Goal: Transaction & Acquisition: Obtain resource

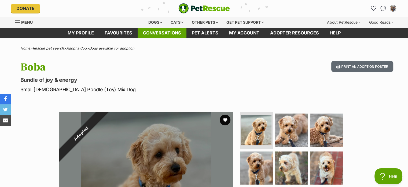
click at [170, 33] on link "Conversations" at bounding box center [162, 33] width 49 height 10
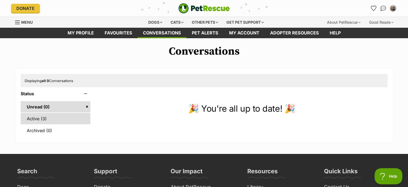
click at [47, 117] on link "Active (3)" at bounding box center [56, 118] width 70 height 11
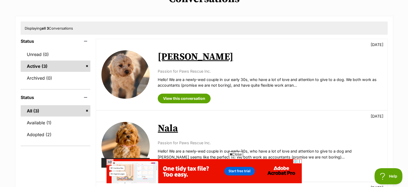
scroll to position [53, 0]
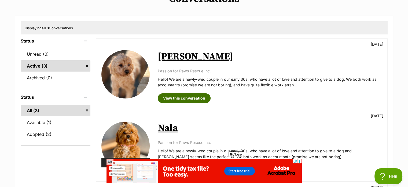
click at [193, 98] on link "View this conversation" at bounding box center [184, 98] width 53 height 10
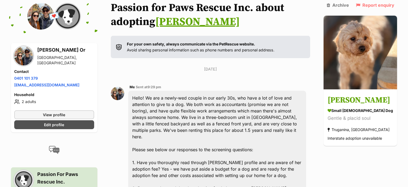
scroll to position [52, 0]
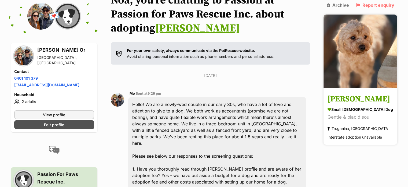
click at [354, 101] on link "Quinn small female Dog Gentle & placid soul Truganina, VIC Interstate adoption …" at bounding box center [361, 117] width 74 height 56
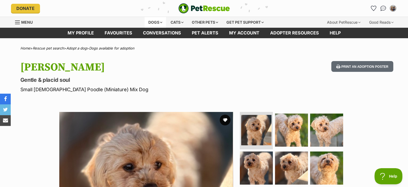
click at [160, 22] on div "Dogs" at bounding box center [155, 22] width 21 height 11
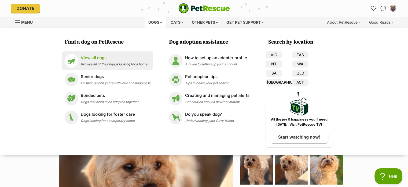
click at [107, 64] on span "Browse all of the doggos looking for a home" at bounding box center [114, 64] width 67 height 4
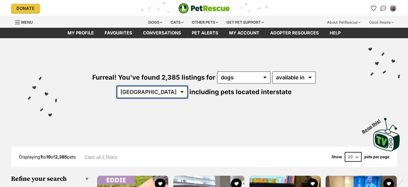
click at [188, 86] on select "Australia ACT NSW NT QLD SA TAS VIC WA" at bounding box center [152, 92] width 71 height 12
select select "VIC"
click at [188, 86] on select "Australia ACT NSW NT QLD SA TAS VIC WA" at bounding box center [152, 92] width 71 height 12
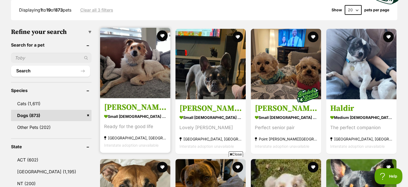
scroll to position [147, 0]
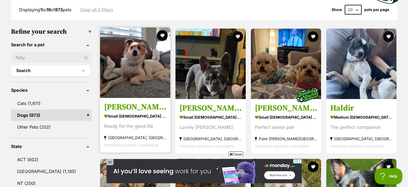
click at [148, 63] on img at bounding box center [135, 62] width 70 height 70
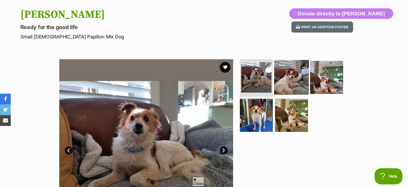
click at [286, 76] on img at bounding box center [291, 77] width 35 height 35
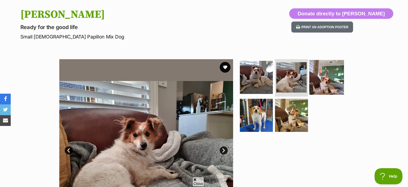
click at [316, 80] on img at bounding box center [327, 77] width 35 height 35
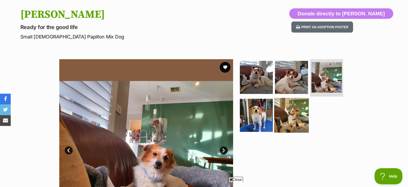
click at [292, 110] on img at bounding box center [291, 115] width 35 height 35
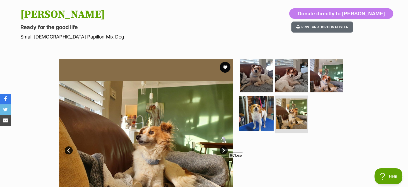
click at [258, 111] on img at bounding box center [256, 113] width 35 height 35
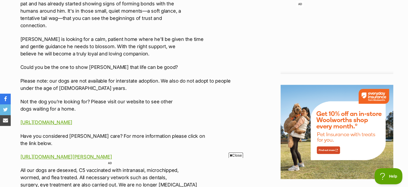
scroll to position [624, 0]
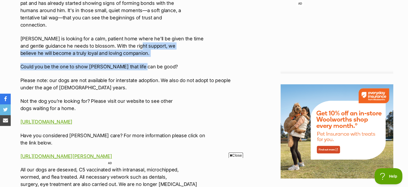
drag, startPoint x: 140, startPoint y: 45, endPoint x: 135, endPoint y: 62, distance: 17.9
click at [135, 62] on div "TO APPLY FOR ADOPTION PLEASE SEND IN APPLICATION FORM AVAILABLE BELOW: https://…" at bounding box center [131, 38] width 222 height 328
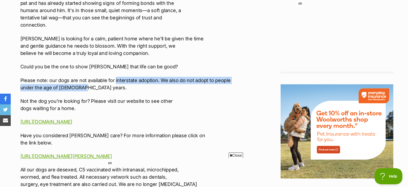
drag, startPoint x: 114, startPoint y: 78, endPoint x: 113, endPoint y: 91, distance: 13.2
click at [113, 91] on div "TO APPLY FOR ADOPTION PLEASE SEND IN APPLICATION FORM AVAILABLE BELOW: https://…" at bounding box center [131, 38] width 222 height 328
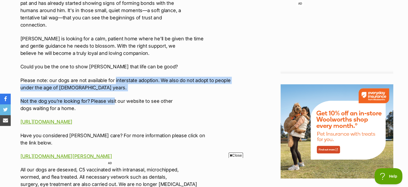
click at [113, 91] on div "TO APPLY FOR ADOPTION PLEASE SEND IN APPLICATION FORM AVAILABLE BELOW: https://…" at bounding box center [131, 38] width 222 height 328
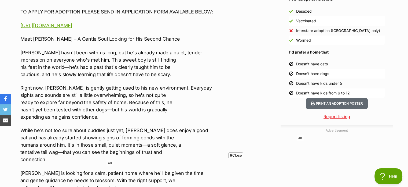
scroll to position [489, 0]
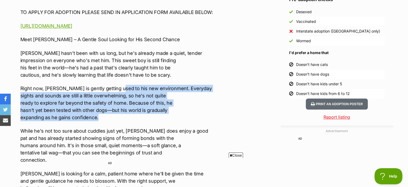
drag, startPoint x: 113, startPoint y: 91, endPoint x: 108, endPoint y: 119, distance: 28.2
click at [108, 119] on p "Right now, Basil is gently getting used to his new environment. Everyday sights…" at bounding box center [131, 103] width 222 height 36
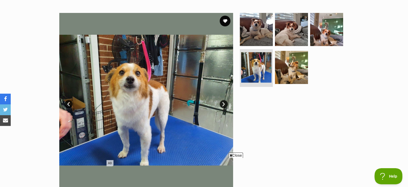
scroll to position [92, 0]
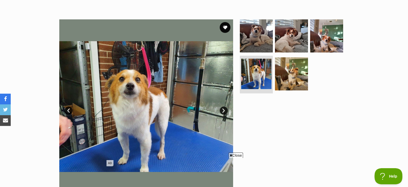
click at [222, 110] on link "Next" at bounding box center [224, 110] width 8 height 8
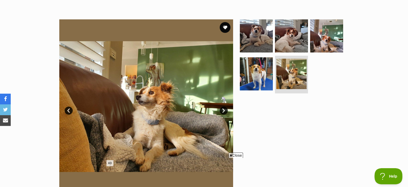
click at [222, 110] on link "Next" at bounding box center [224, 110] width 8 height 8
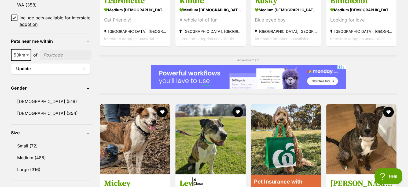
click at [16, 17] on icon at bounding box center [14, 18] width 3 height 2
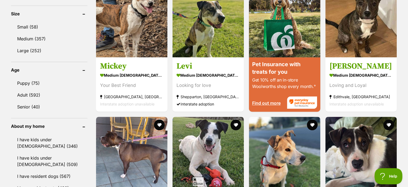
scroll to position [501, 0]
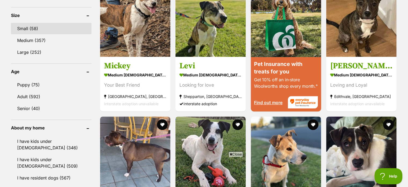
click at [45, 23] on link "Small (58)" at bounding box center [51, 28] width 81 height 11
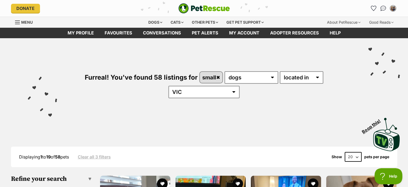
click at [358, 152] on select "20 40 60" at bounding box center [353, 157] width 17 height 10
select select "60"
click at [345, 152] on select "20 40 60" at bounding box center [353, 157] width 17 height 10
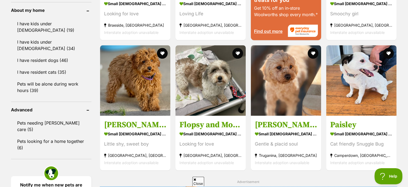
scroll to position [598, 0]
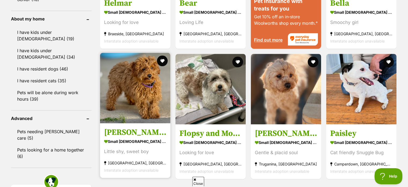
click at [147, 70] on img at bounding box center [135, 88] width 70 height 70
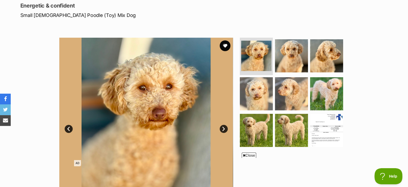
scroll to position [75, 0]
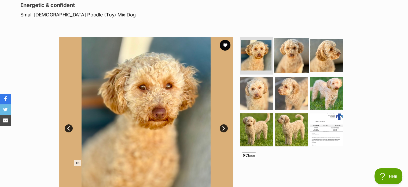
click at [280, 57] on img at bounding box center [291, 55] width 35 height 35
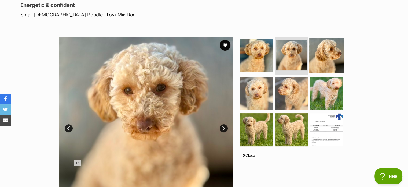
click at [326, 50] on img at bounding box center [327, 55] width 35 height 35
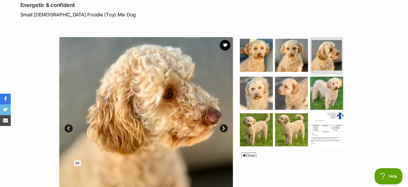
click at [314, 128] on img at bounding box center [327, 129] width 35 height 35
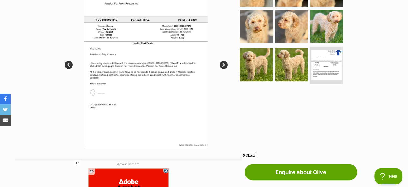
scroll to position [138, 0]
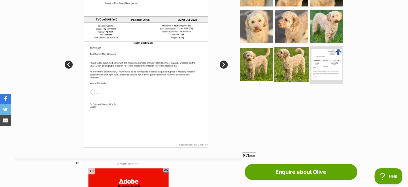
click at [284, 76] on img at bounding box center [291, 64] width 35 height 35
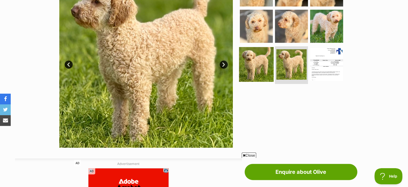
click at [246, 71] on img at bounding box center [256, 64] width 35 height 35
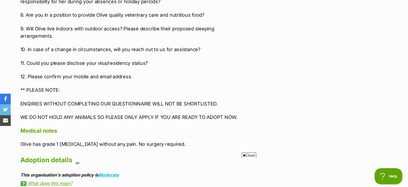
scroll to position [833, 0]
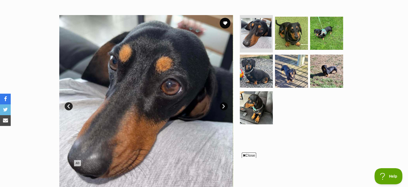
scroll to position [97, 0]
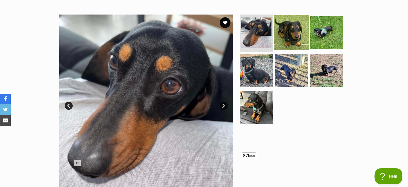
click at [284, 36] on img at bounding box center [291, 32] width 35 height 35
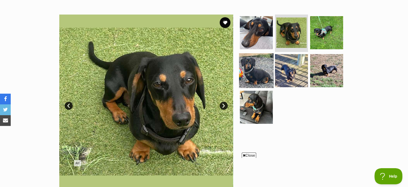
click at [267, 64] on img at bounding box center [256, 70] width 35 height 35
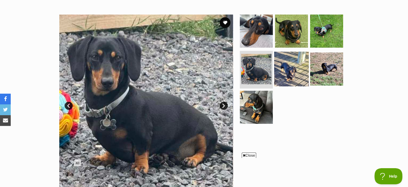
click at [296, 63] on img at bounding box center [291, 69] width 35 height 35
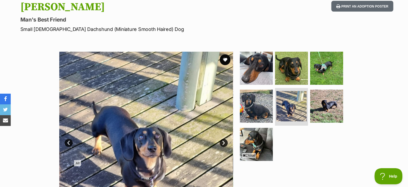
scroll to position [54, 0]
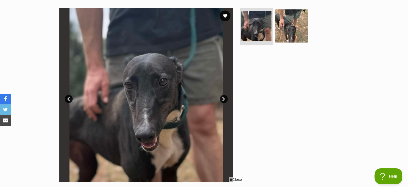
scroll to position [104, 0]
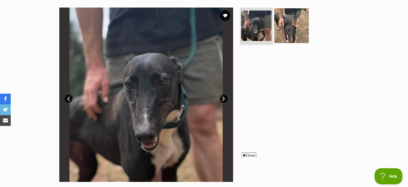
click at [284, 28] on img at bounding box center [291, 25] width 35 height 35
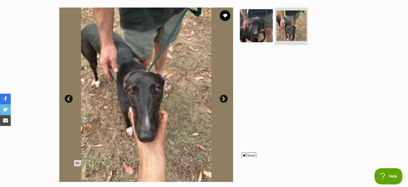
scroll to position [104, 0]
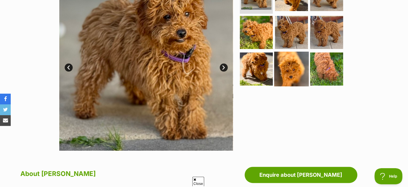
click at [287, 61] on img at bounding box center [291, 69] width 35 height 35
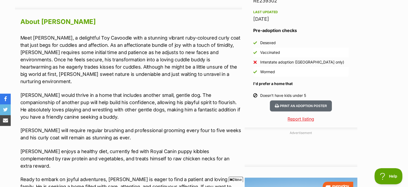
scroll to position [336, 0]
